Goal: Task Accomplishment & Management: Use online tool/utility

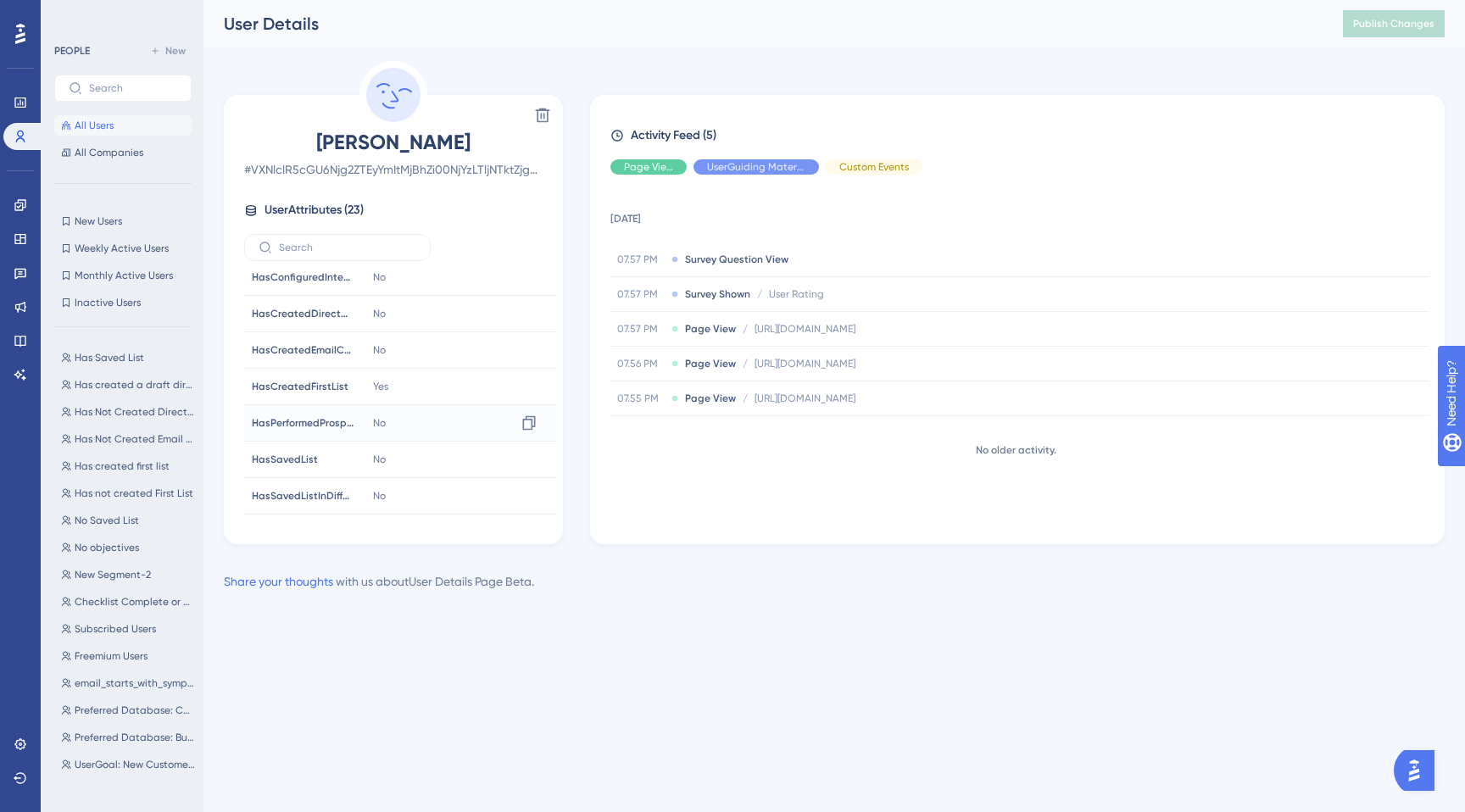
scroll to position [496, 0]
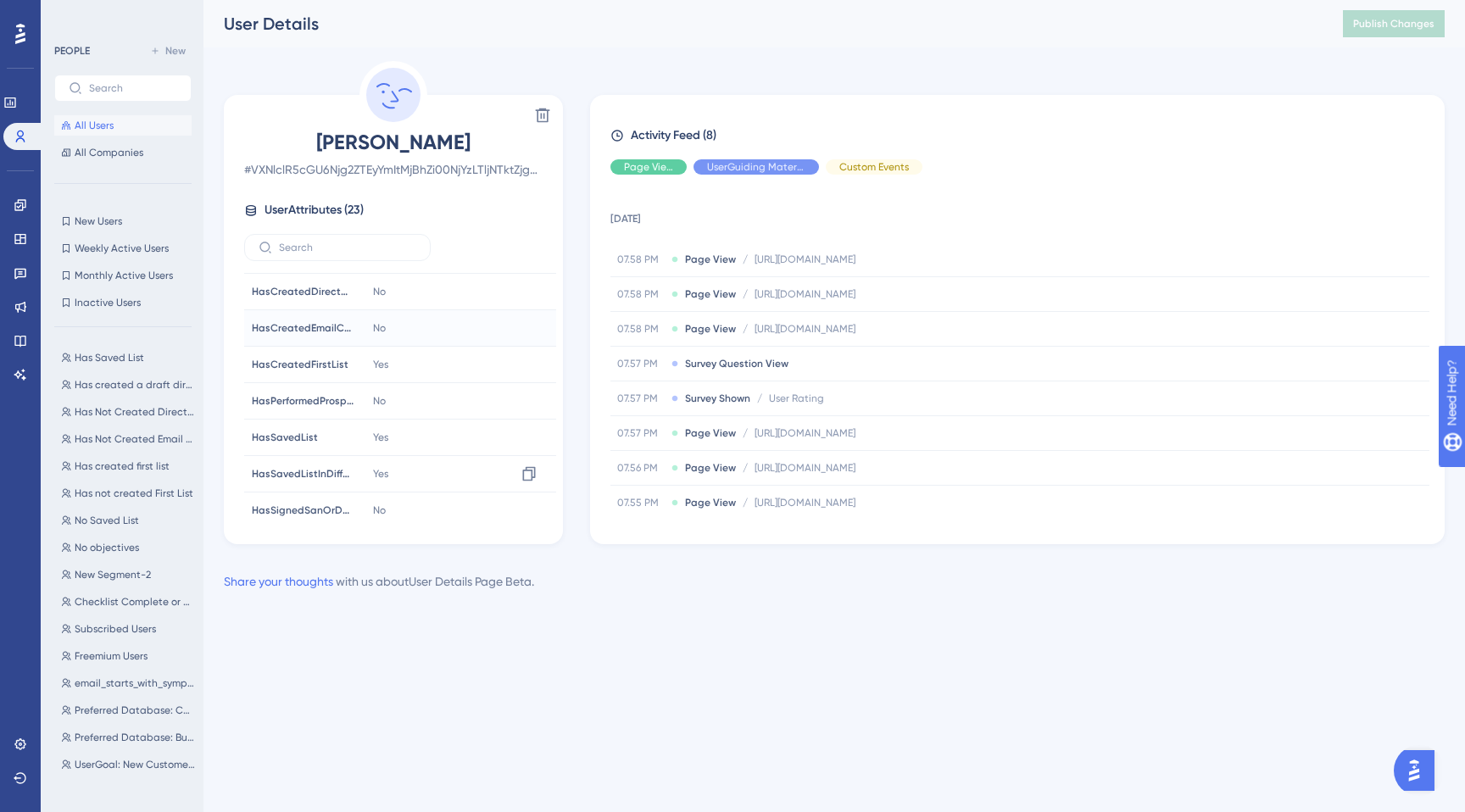
scroll to position [410, 0]
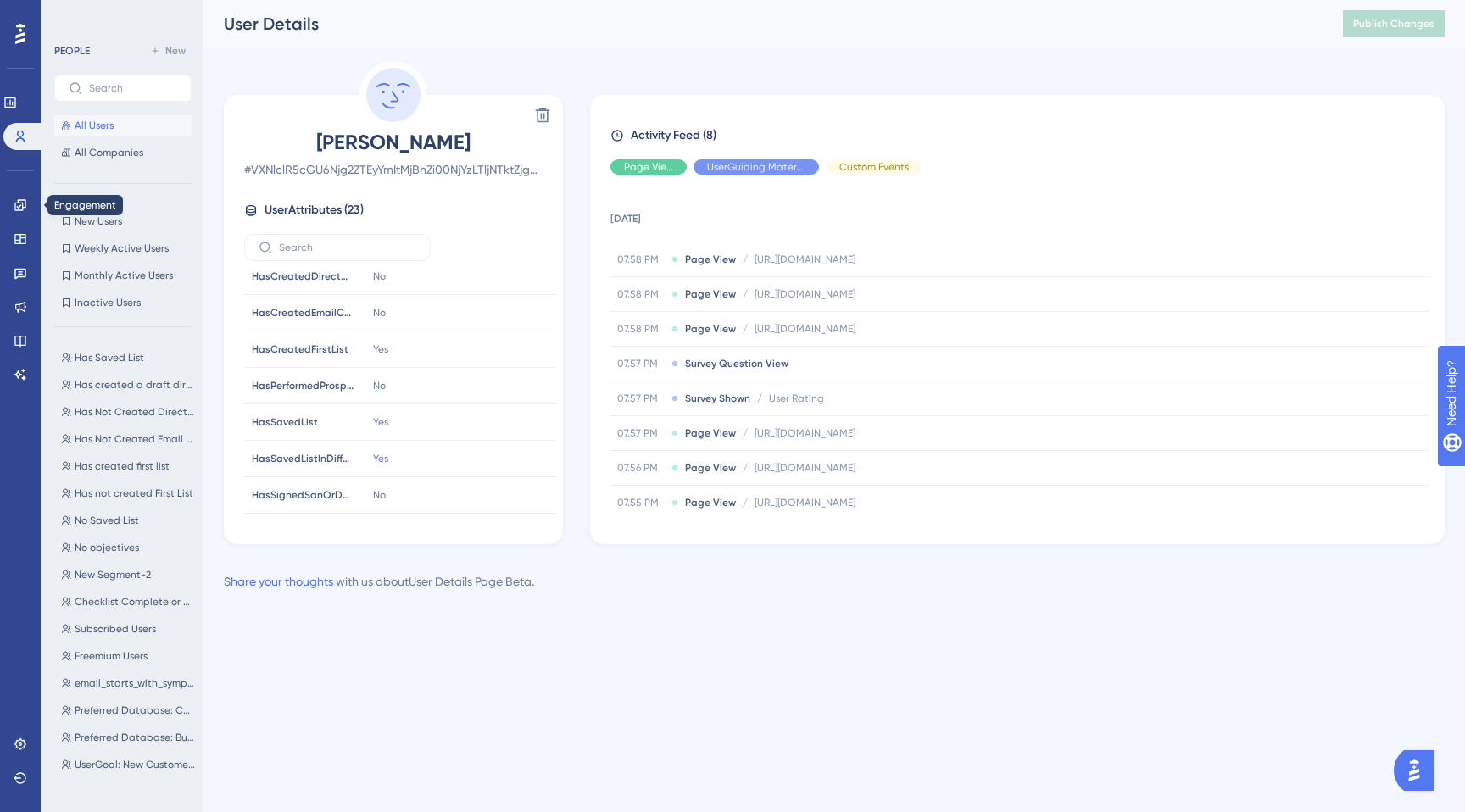
click at [14, 223] on div "Engagement Widgets Feedback Product Updates Knowledge Base AI Assistant" at bounding box center [21, 290] width 14 height 197
click at [17, 253] on div "Engagement Widgets Feedback Product Updates Knowledge Base AI Assistant" at bounding box center [21, 290] width 14 height 197
click at [16, 243] on icon at bounding box center [21, 239] width 14 height 14
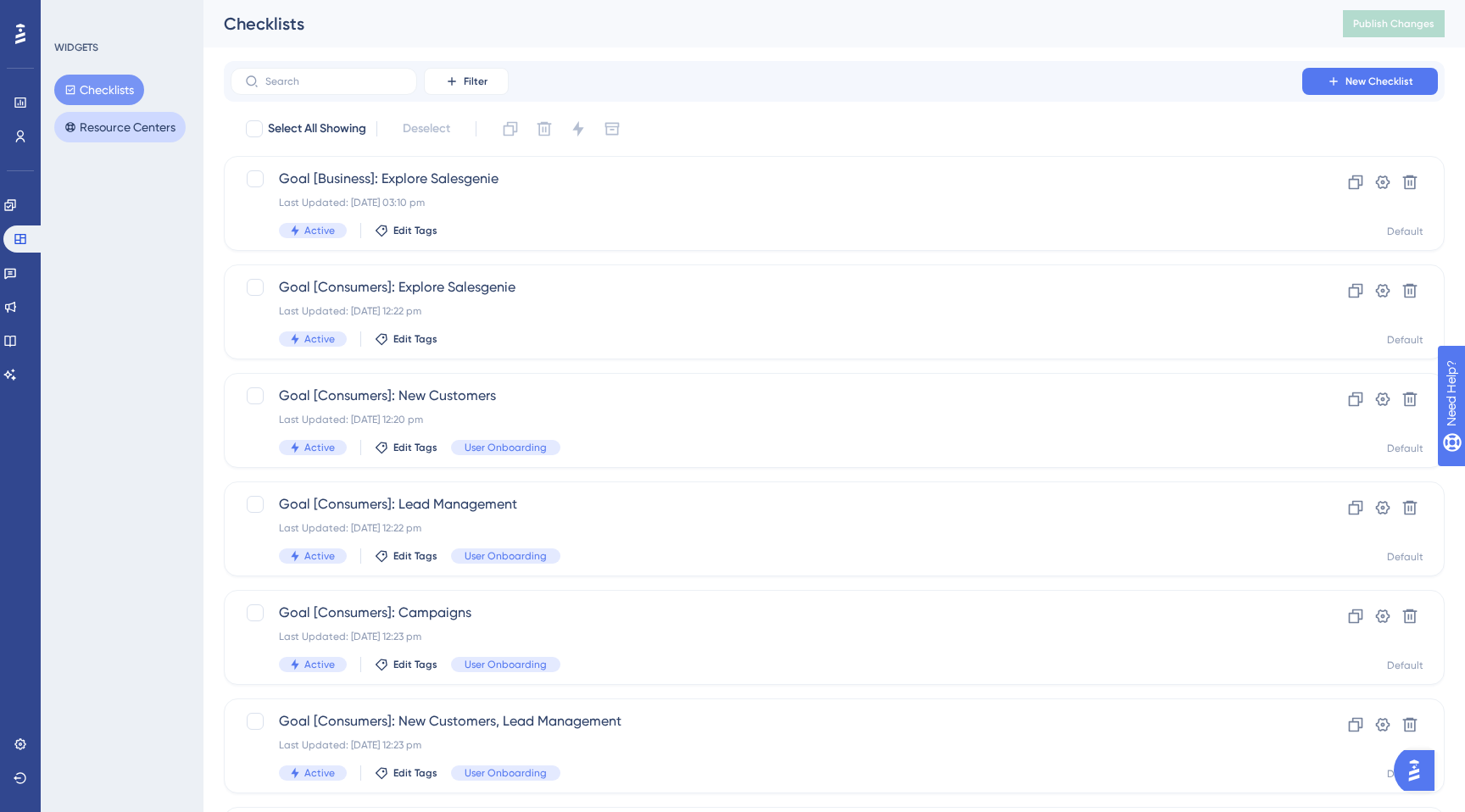
click at [111, 139] on button "Resource Centers" at bounding box center [120, 127] width 132 height 30
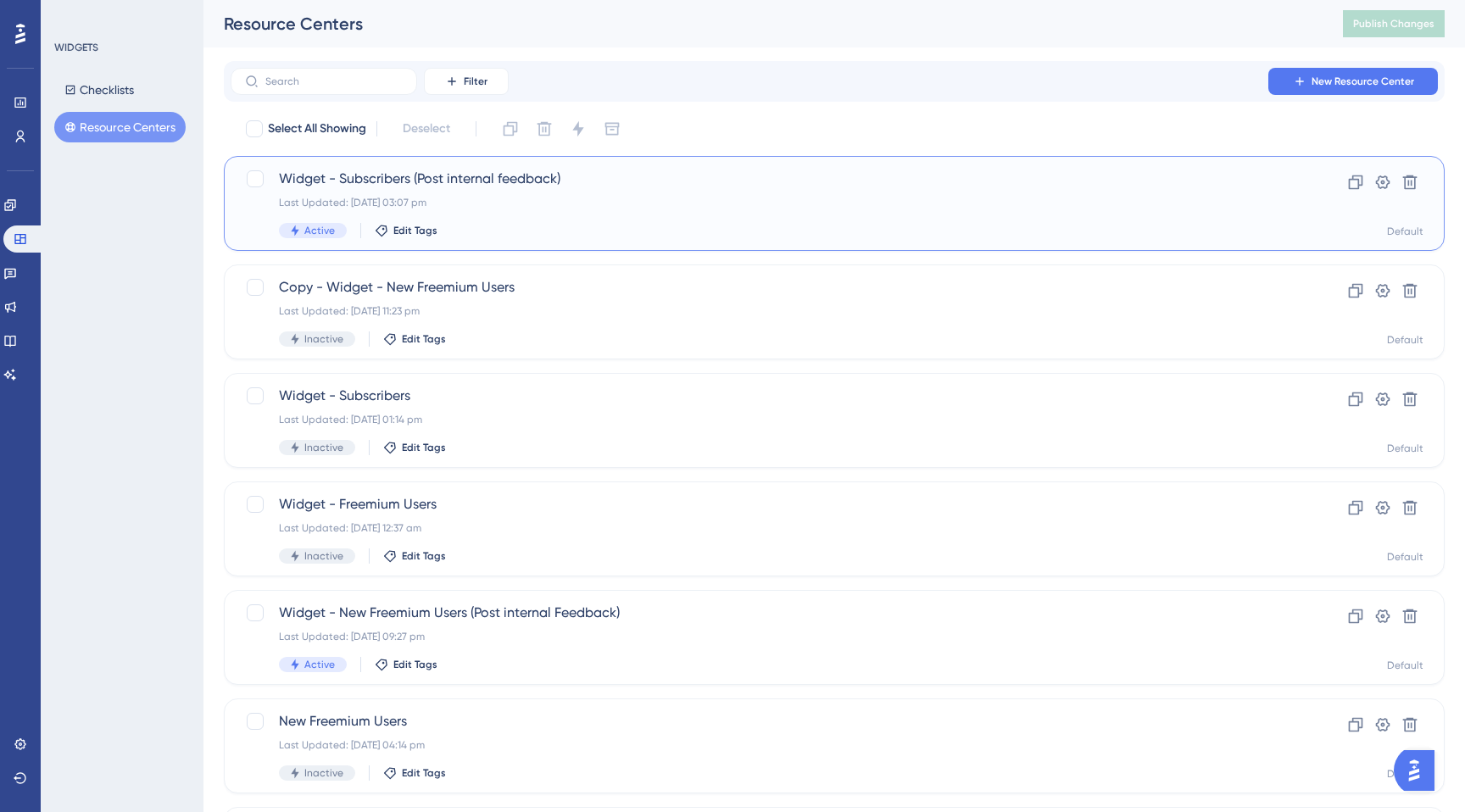
click at [394, 187] on span "Widget - Subscribers (Post internal feedback)" at bounding box center [767, 179] width 975 height 21
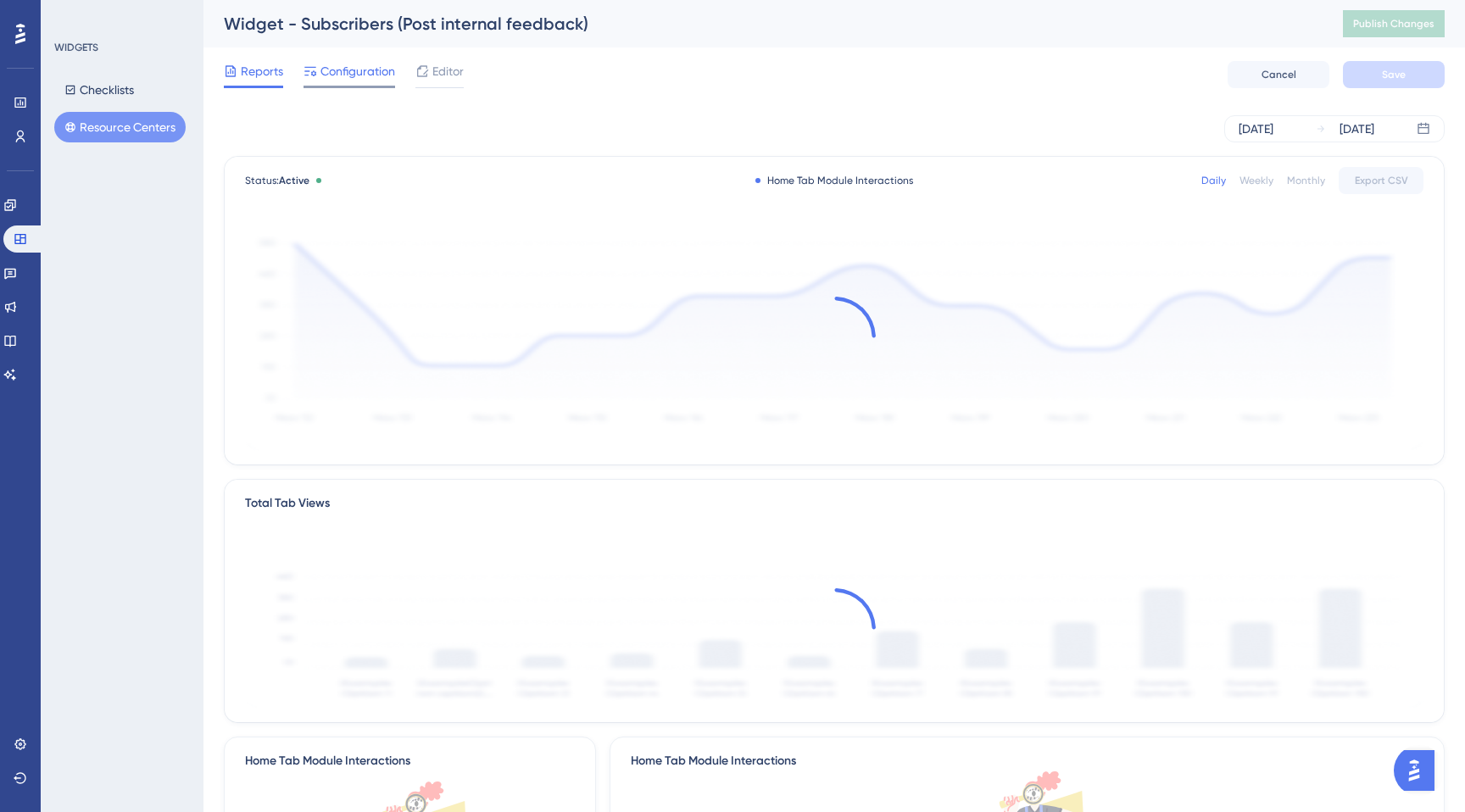
click at [375, 77] on span "Configuration" at bounding box center [358, 71] width 75 height 21
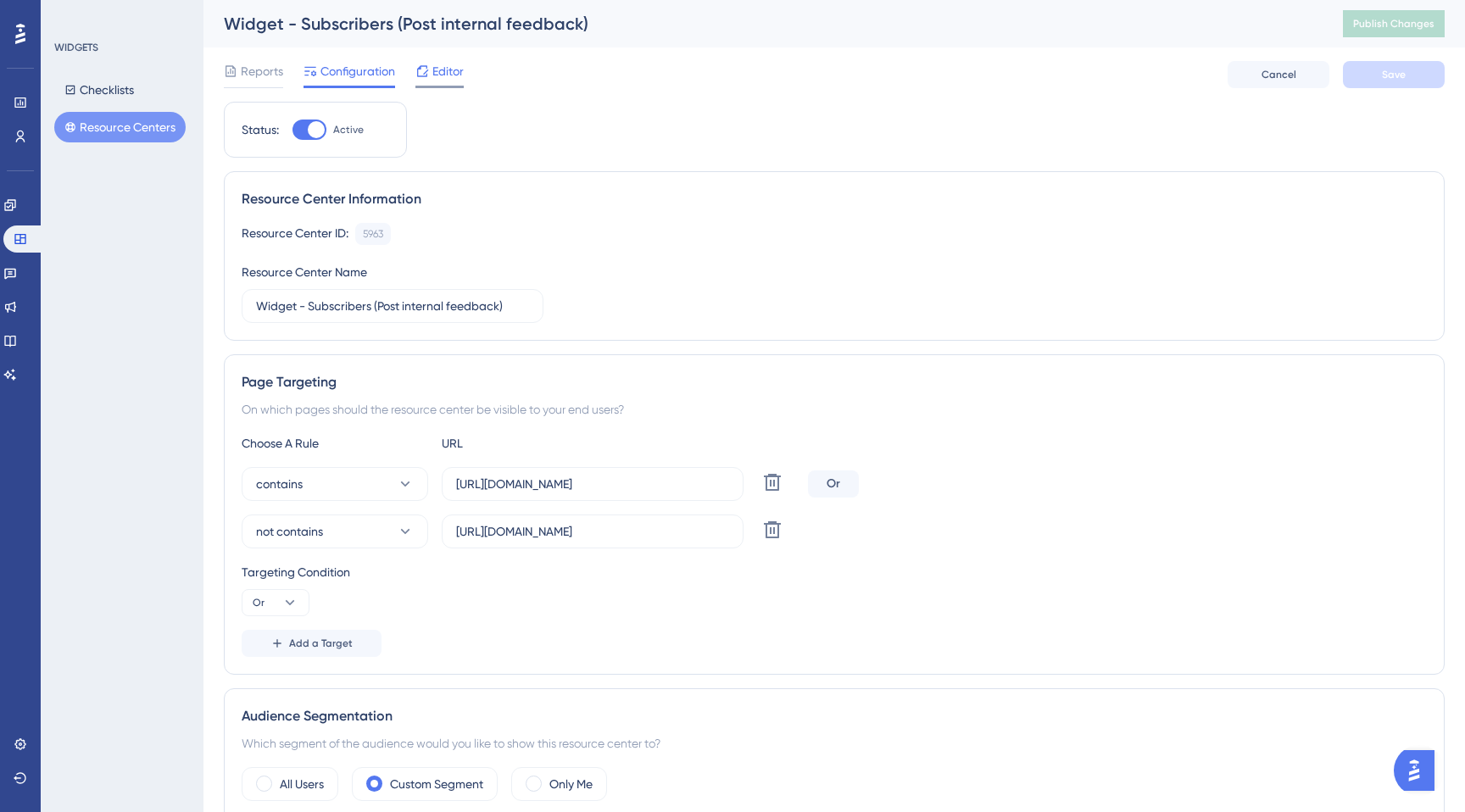
click at [427, 77] on icon at bounding box center [422, 70] width 11 height 11
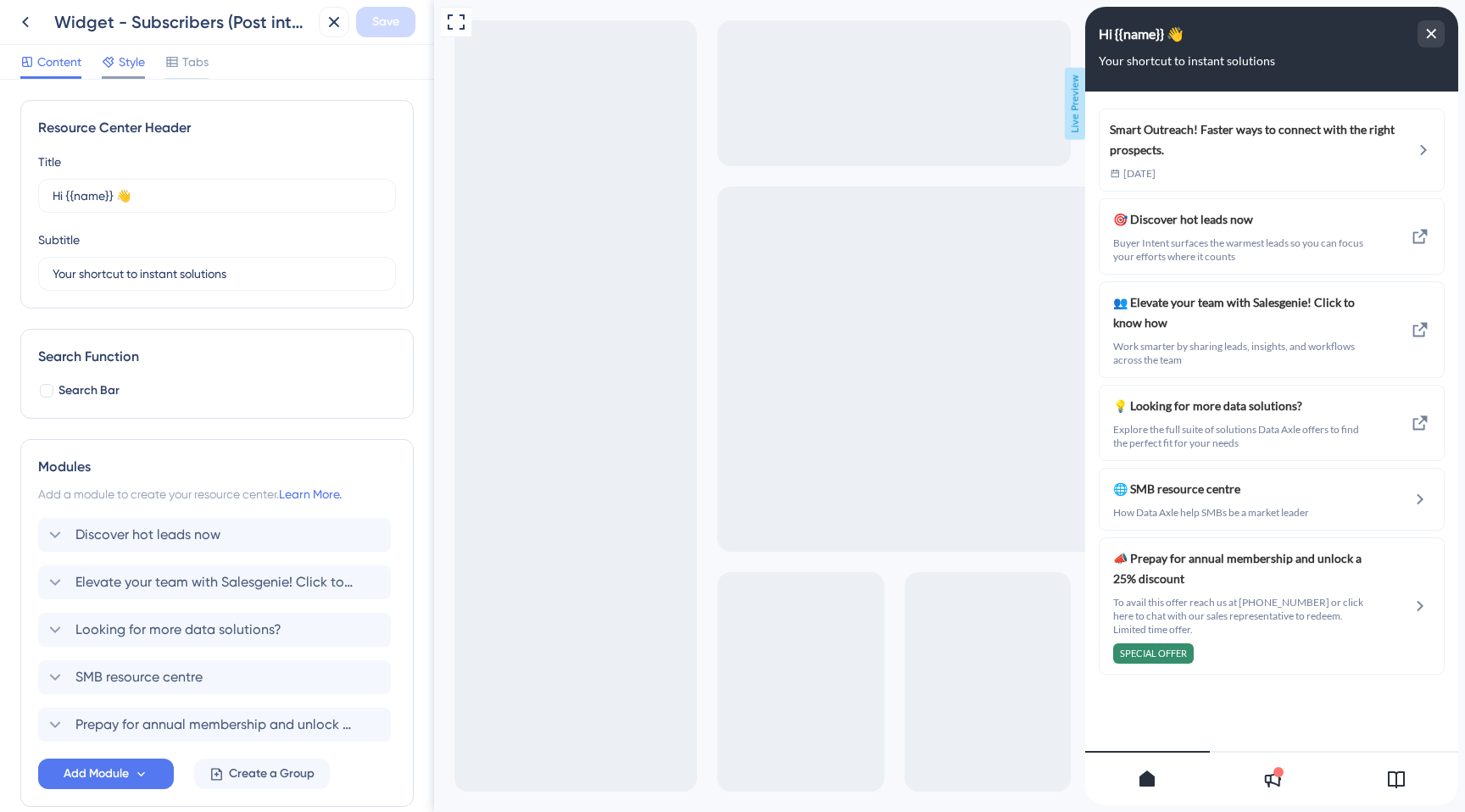
click at [132, 65] on span "Style" at bounding box center [132, 62] width 27 height 21
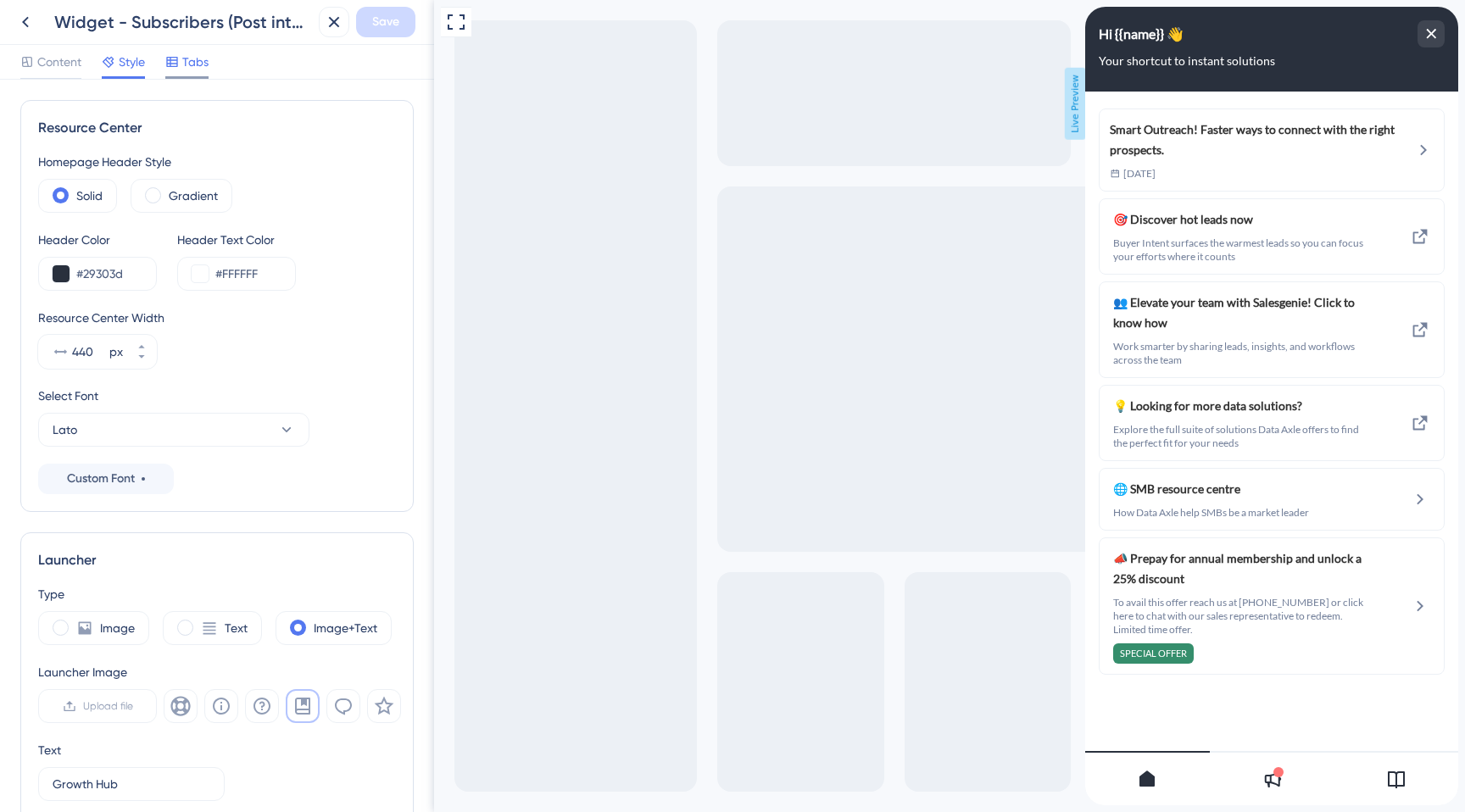
click at [173, 67] on icon at bounding box center [172, 62] width 14 height 14
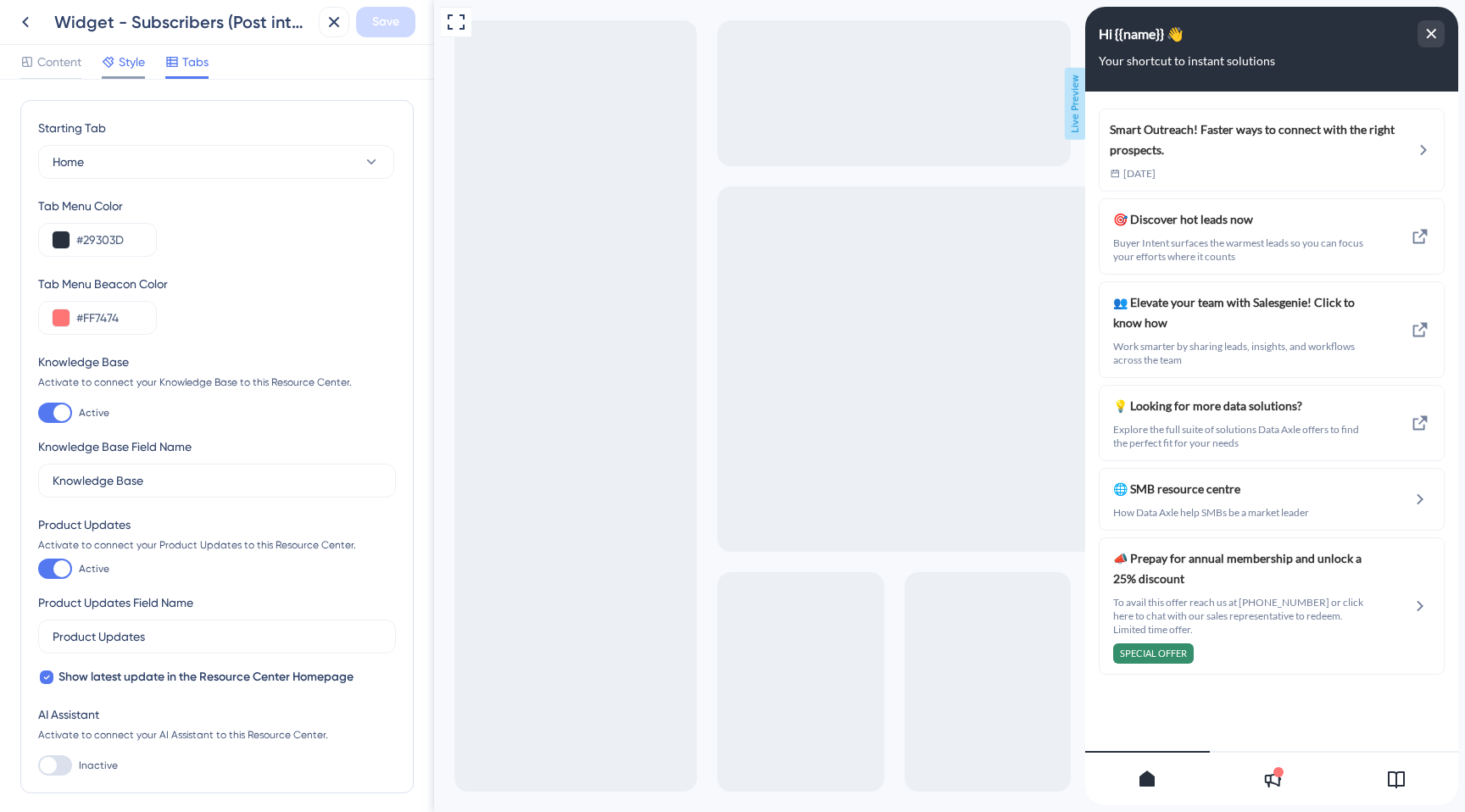
click at [115, 60] on icon at bounding box center [108, 62] width 14 height 14
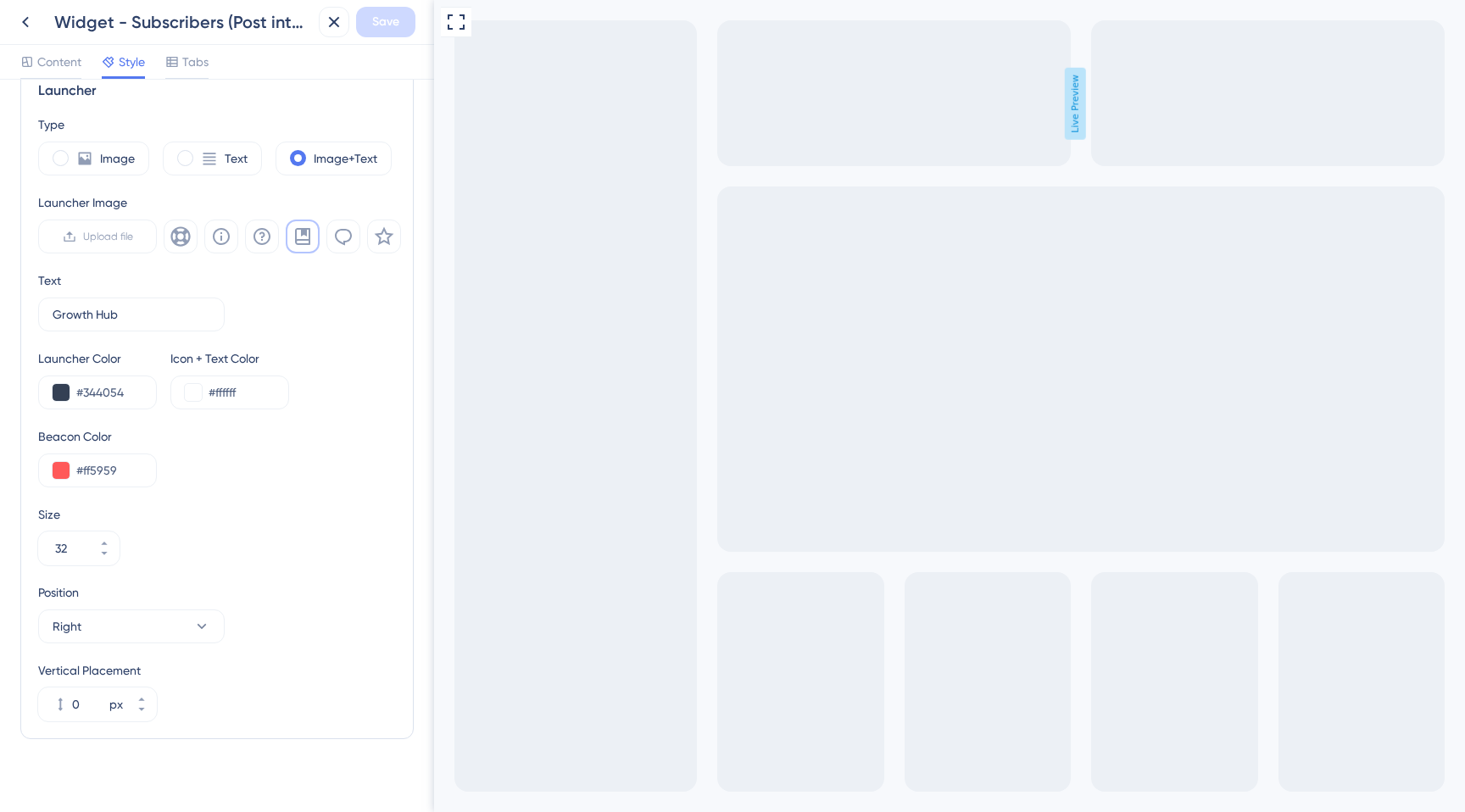
scroll to position [468, 0]
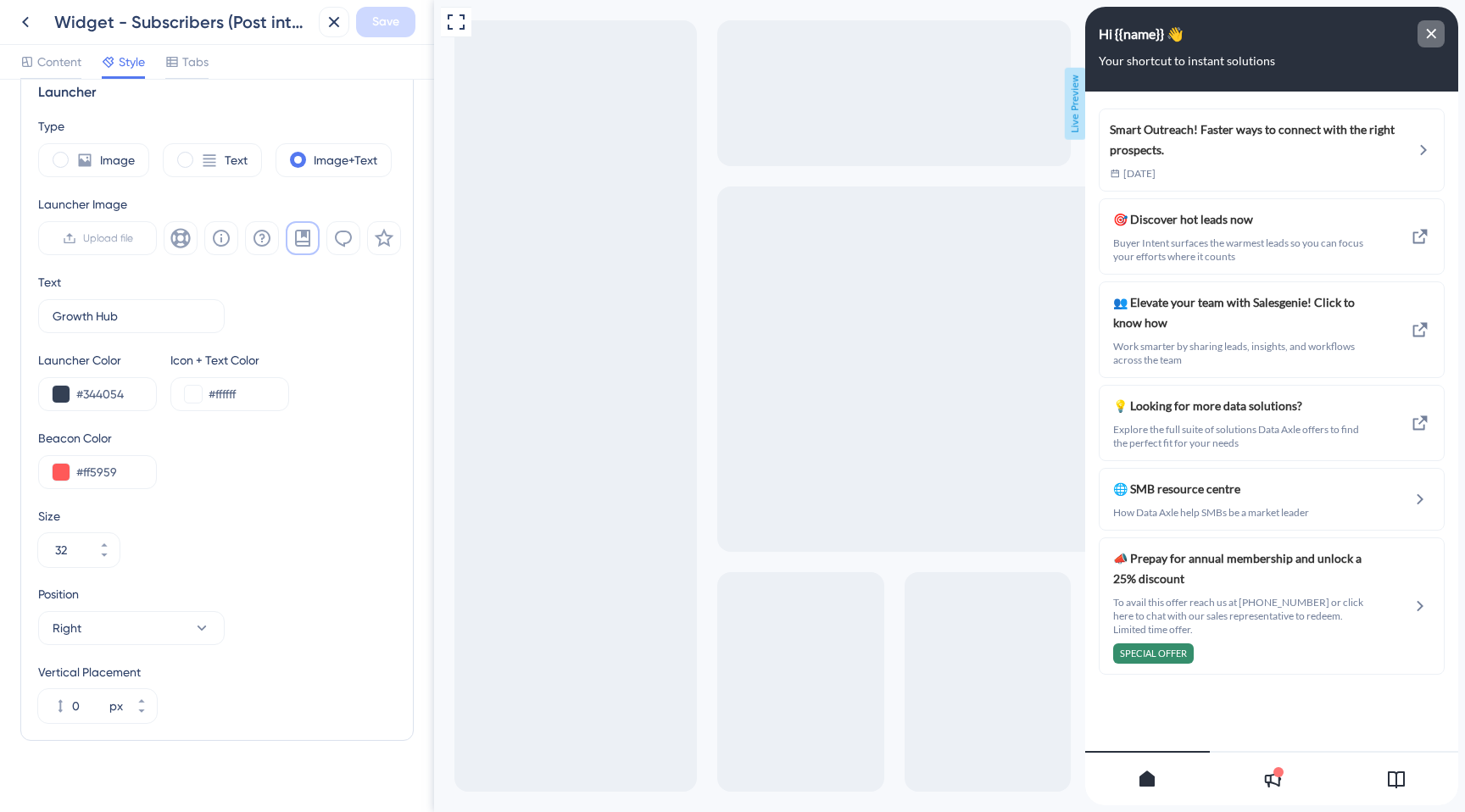
click at [1428, 25] on div "close resource center" at bounding box center [1432, 34] width 28 height 28
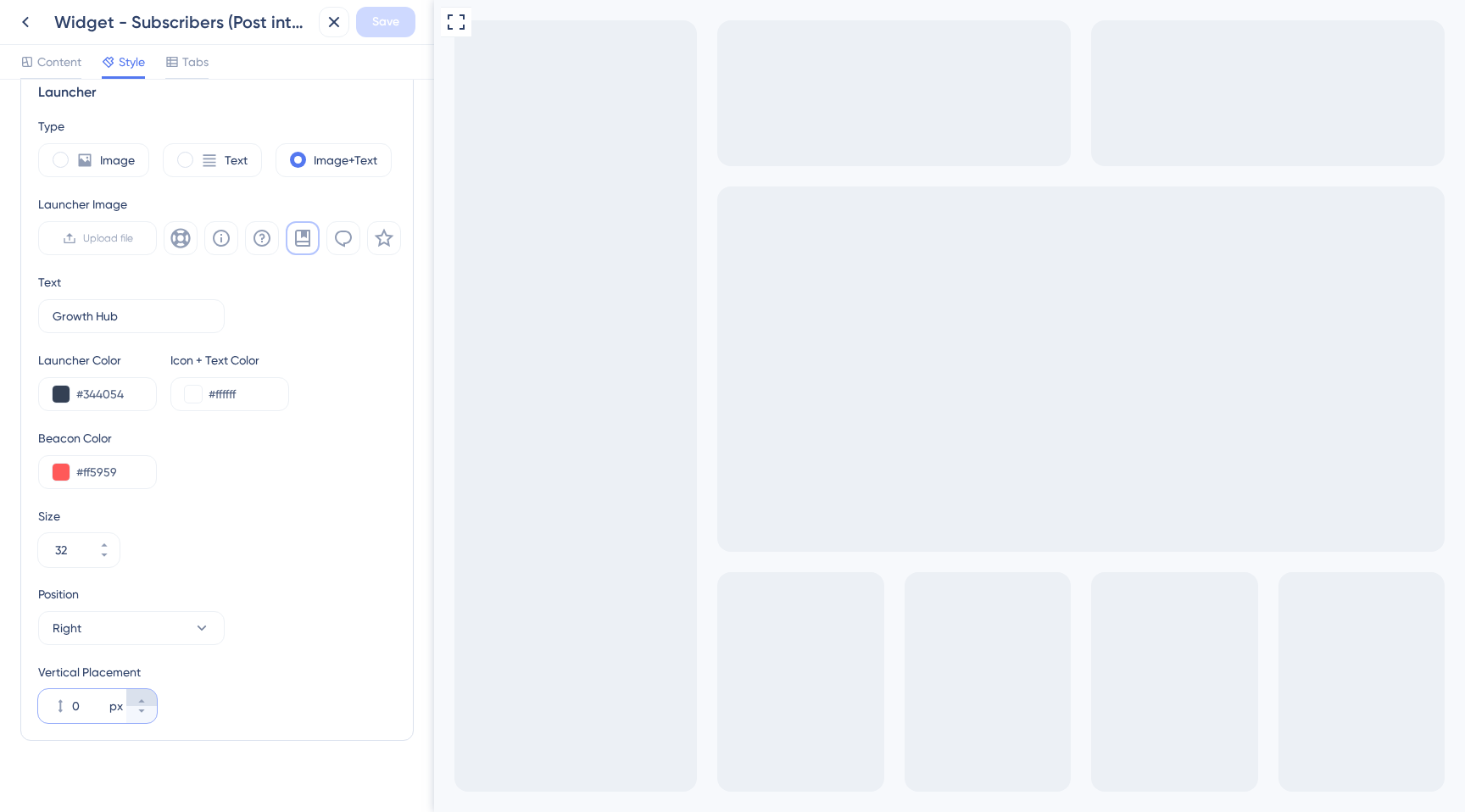
click at [145, 693] on button "0 px" at bounding box center [141, 697] width 30 height 17
click at [145, 693] on button "1 px" at bounding box center [141, 697] width 30 height 17
click at [145, 693] on button "2 px" at bounding box center [141, 697] width 30 height 17
click at [145, 693] on button "3 px" at bounding box center [141, 697] width 30 height 17
click at [145, 693] on button "4 px" at bounding box center [141, 697] width 30 height 17
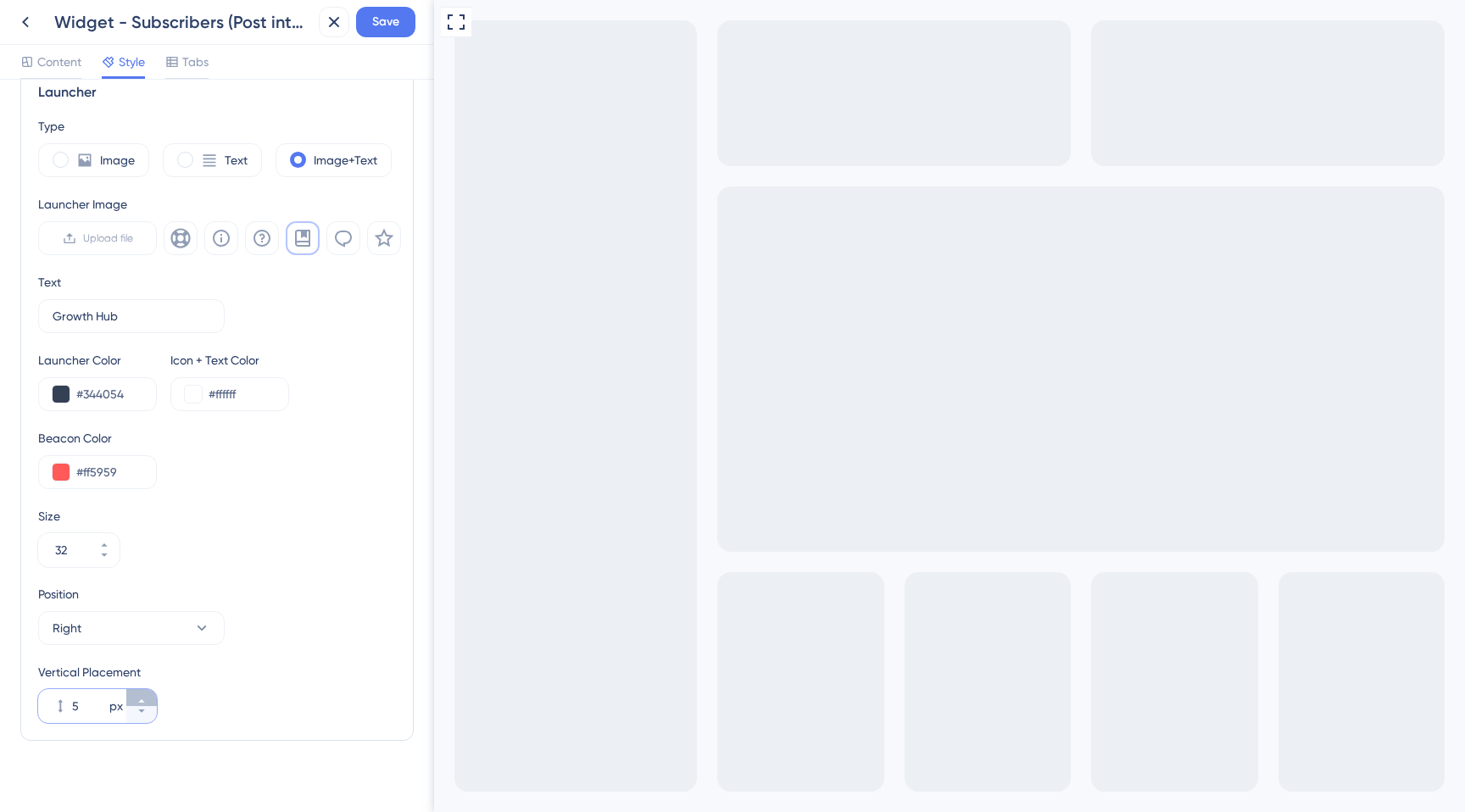
click at [145, 693] on button "5 px" at bounding box center [141, 697] width 30 height 17
click at [145, 693] on button "6 px" at bounding box center [141, 697] width 30 height 17
click at [145, 693] on button "7 px" at bounding box center [141, 697] width 30 height 17
click at [145, 693] on button "8 px" at bounding box center [141, 697] width 30 height 17
click at [145, 693] on button "9 px" at bounding box center [141, 697] width 30 height 17
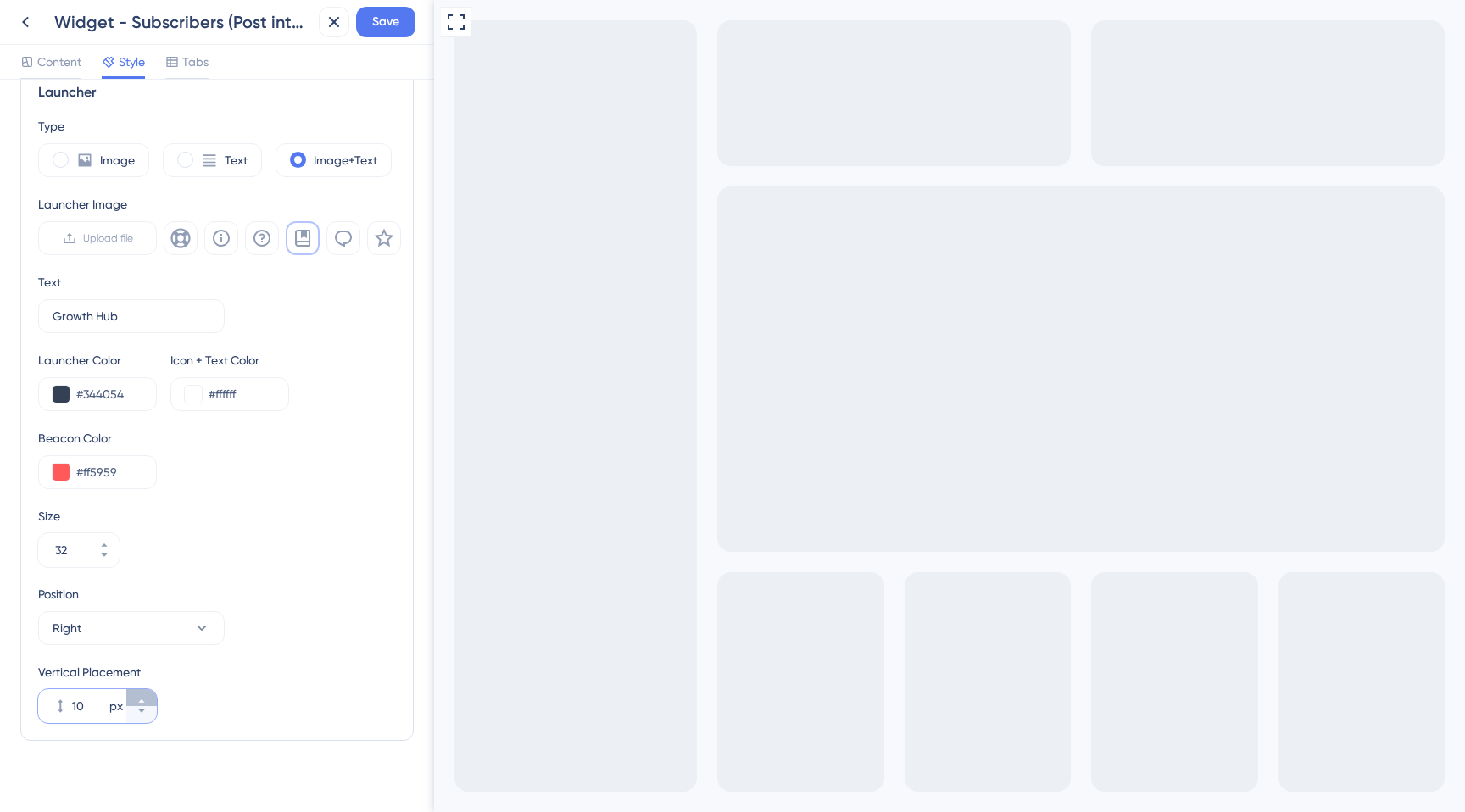
click at [145, 693] on button "10 px" at bounding box center [141, 697] width 30 height 17
click at [145, 693] on button "11 px" at bounding box center [141, 697] width 30 height 17
click at [145, 693] on button "12 px" at bounding box center [141, 697] width 30 height 17
click at [145, 693] on button "13 px" at bounding box center [141, 697] width 30 height 17
click at [145, 693] on button "14 px" at bounding box center [141, 697] width 30 height 17
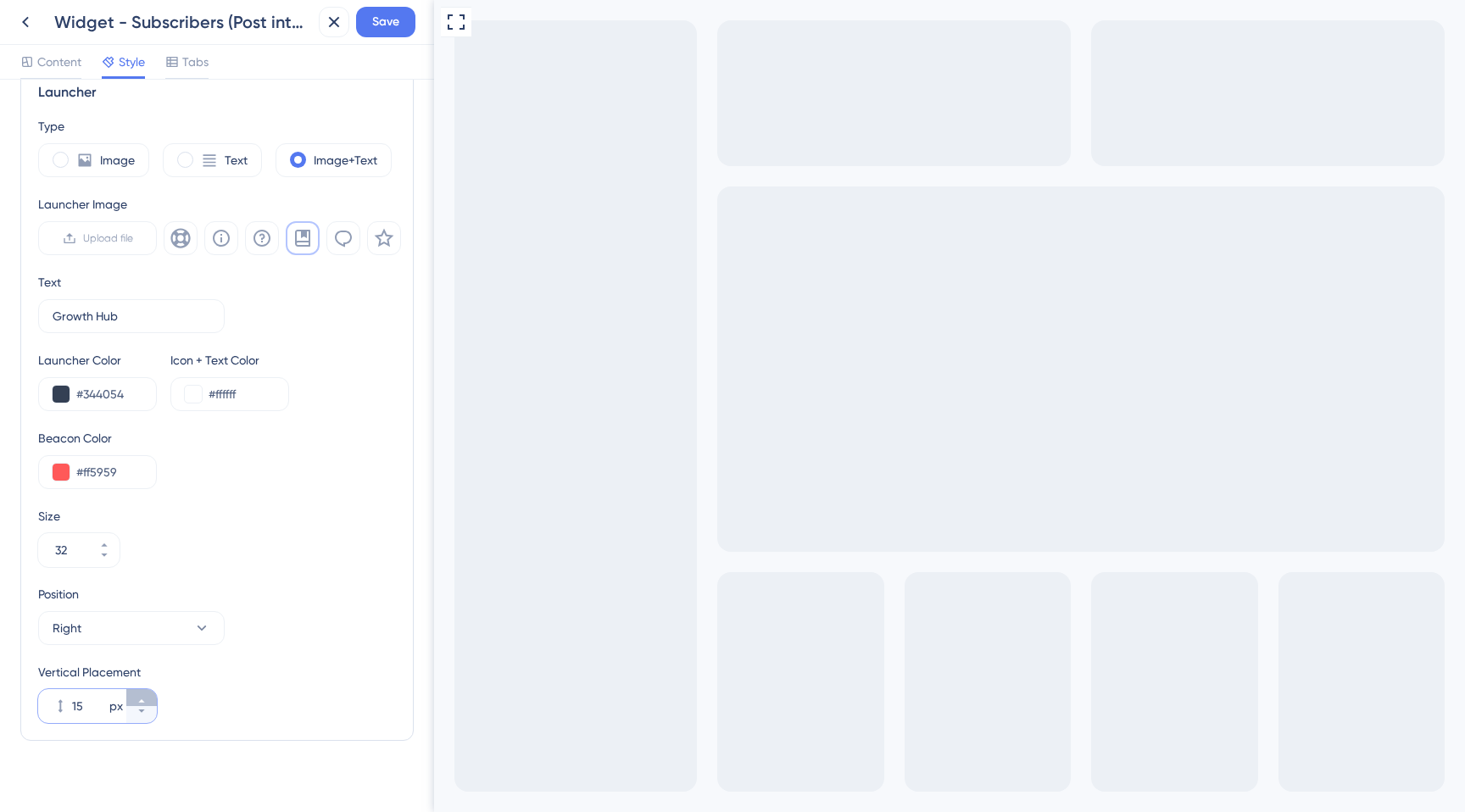
click at [145, 693] on button "15 px" at bounding box center [141, 697] width 30 height 17
click at [145, 693] on button "16 px" at bounding box center [141, 697] width 30 height 17
click at [145, 693] on button "17 px" at bounding box center [141, 697] width 30 height 17
click at [140, 710] on icon at bounding box center [142, 711] width 6 height 3
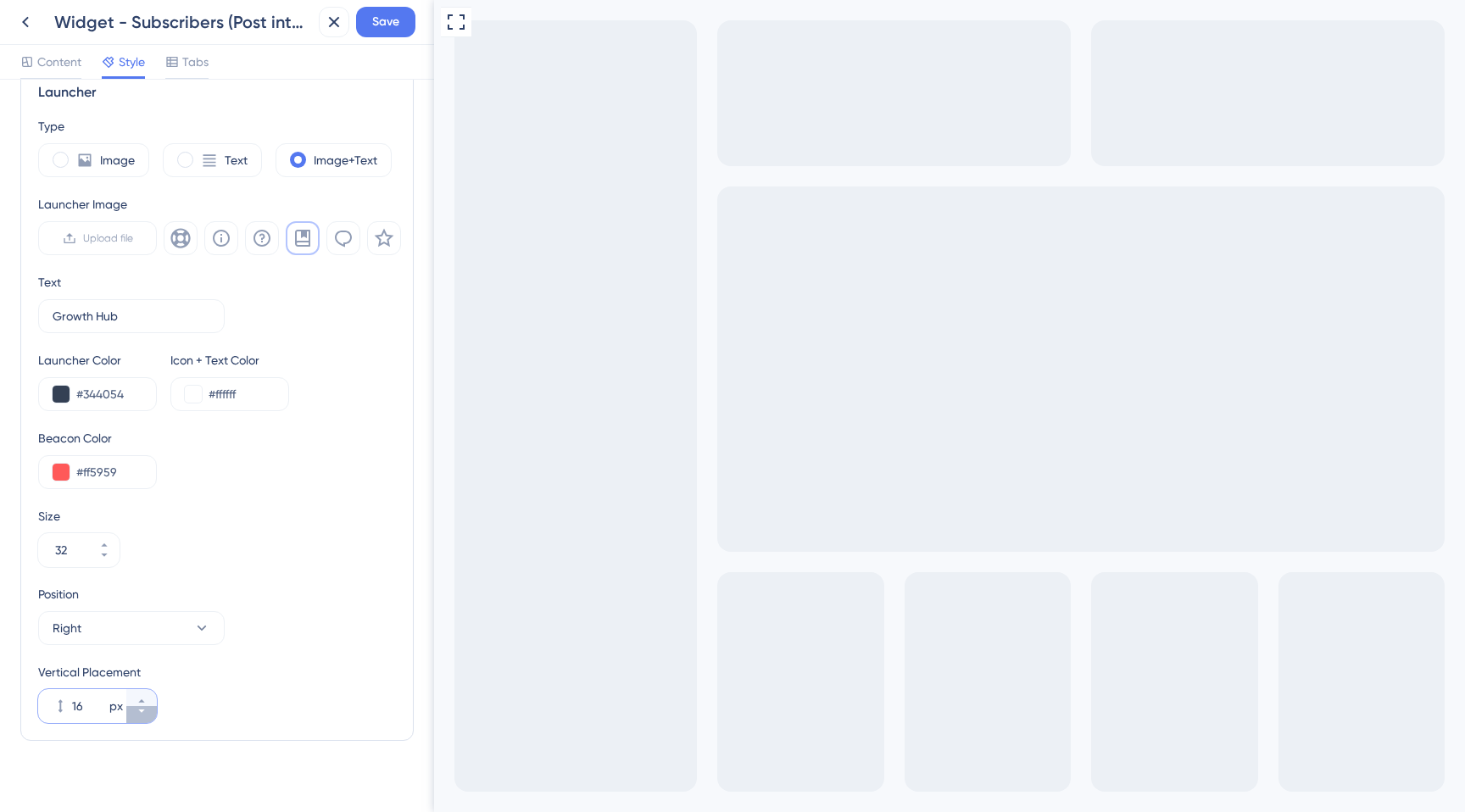
click at [140, 710] on icon at bounding box center [142, 711] width 6 height 3
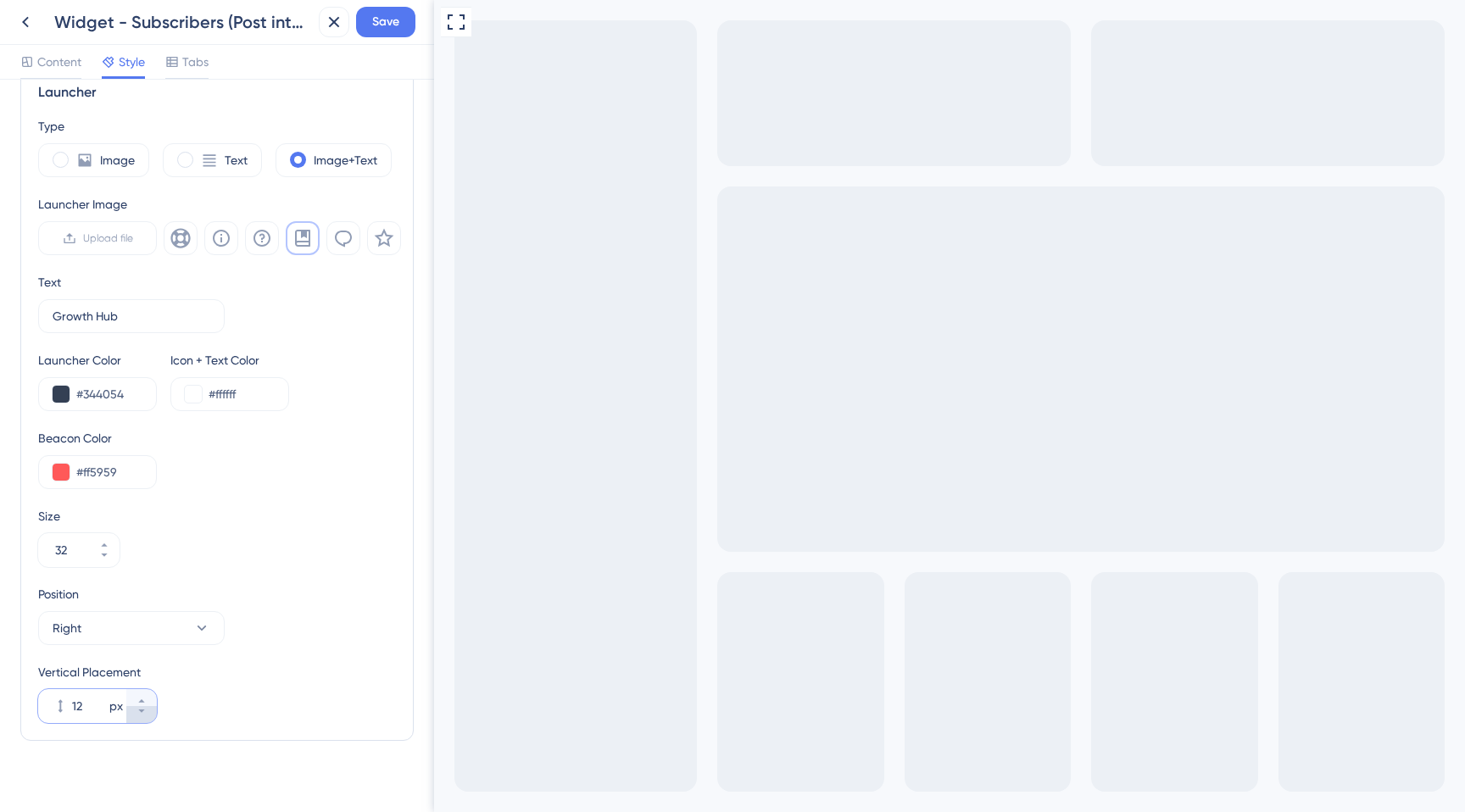
type input "11"
